Goal: Task Accomplishment & Management: Use online tool/utility

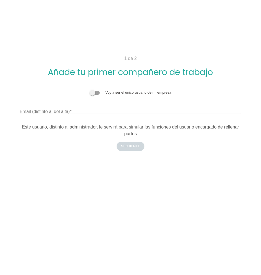
click at [98, 92] on span at bounding box center [95, 93] width 10 height 4
click at [90, 90] on input "checkbox" at bounding box center [90, 90] width 0 height 0
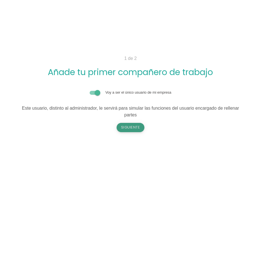
click at [133, 125] on button "Siguiente" at bounding box center [131, 127] width 28 height 9
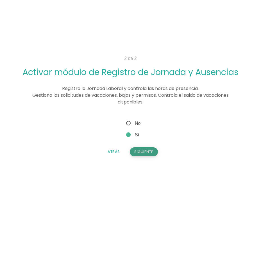
click at [141, 149] on button "Siguiente" at bounding box center [144, 151] width 28 height 9
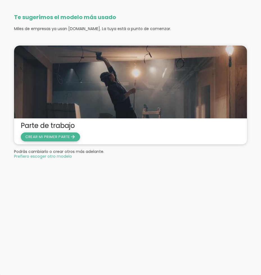
click at [60, 139] on span "CREAR MI PRIMER PARTE arrow_forward" at bounding box center [50, 136] width 50 height 5
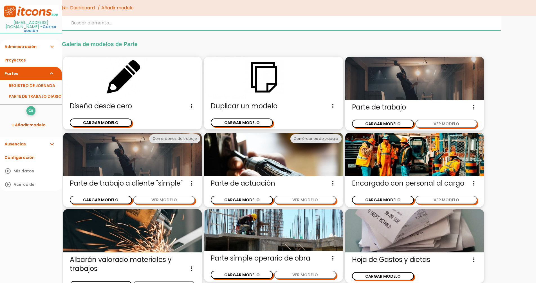
click at [96, 27] on input "search" at bounding box center [281, 23] width 439 height 15
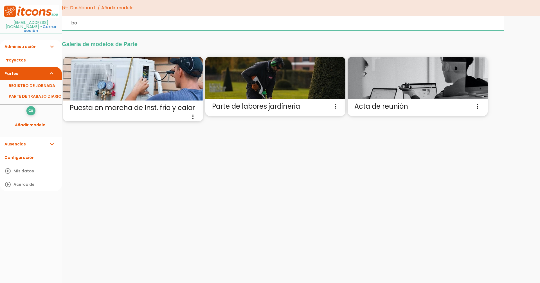
type input "b"
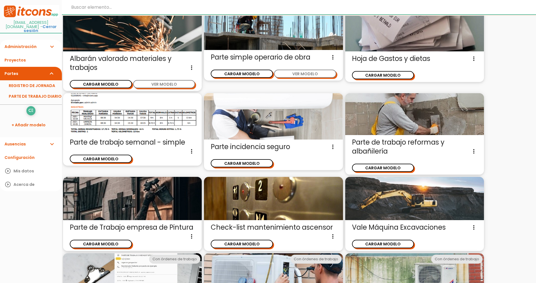
scroll to position [171, 0]
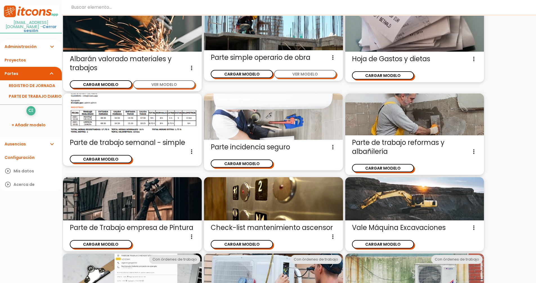
click at [153, 127] on img at bounding box center [132, 115] width 139 height 42
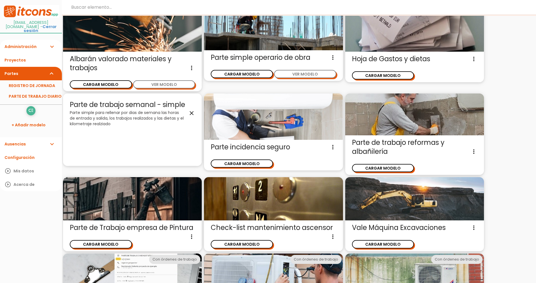
click at [167, 110] on p "Parte simple para rellenar por dias de semana las horas de entrada y salida, lo…" at bounding box center [132, 118] width 125 height 17
click at [190, 114] on icon "close" at bounding box center [191, 113] width 7 height 7
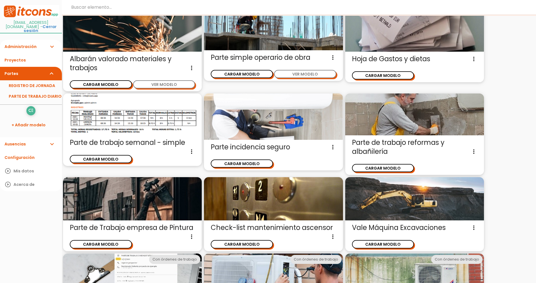
click at [118, 114] on img at bounding box center [132, 115] width 139 height 42
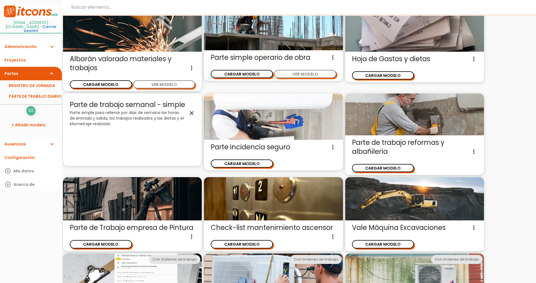
click at [193, 113] on icon "close" at bounding box center [191, 113] width 7 height 7
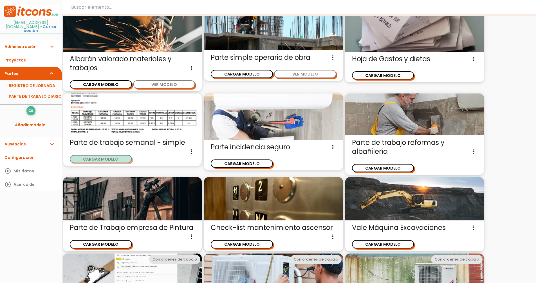
click at [118, 160] on button "CARGAR MODELO" at bounding box center [101, 159] width 62 height 8
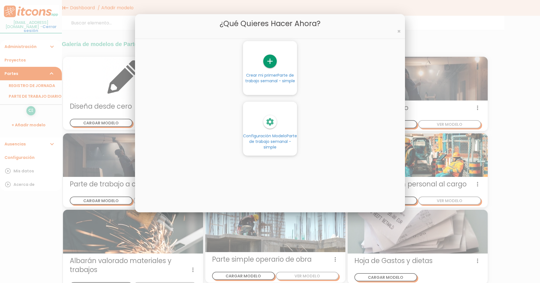
click at [270, 63] on icon "add" at bounding box center [269, 61] width 13 height 13
